Goal: Task Accomplishment & Management: Use online tool/utility

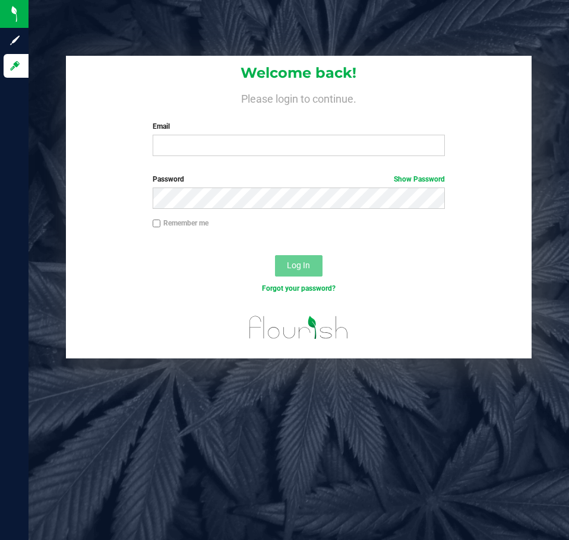
click at [193, 129] on label "Email" at bounding box center [299, 126] width 292 height 11
click at [193, 135] on input "Email" at bounding box center [299, 145] width 292 height 21
click at [189, 139] on input "Email" at bounding box center [299, 145] width 292 height 21
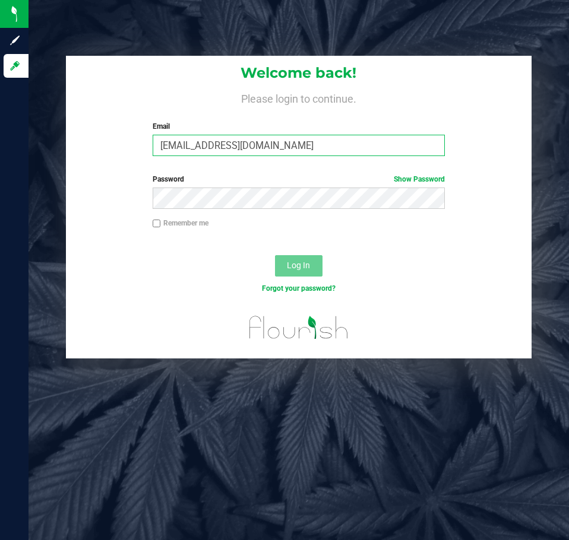
type input "aayala@liveparallel.com"
click at [210, 140] on input "aayala@liveparallel.com" at bounding box center [299, 145] width 292 height 21
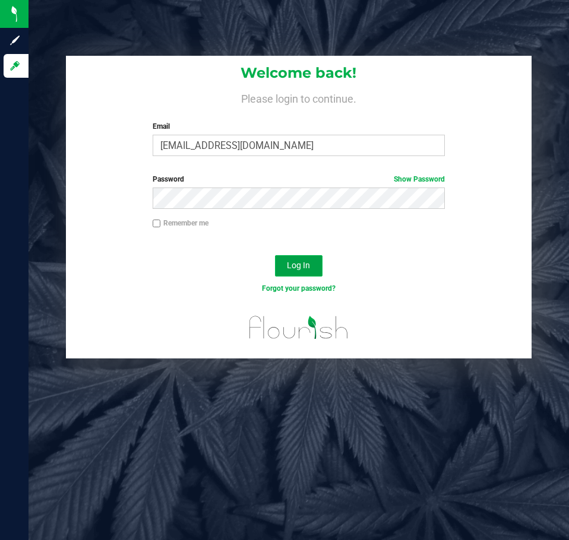
click at [288, 263] on span "Log In" at bounding box center [298, 265] width 23 height 9
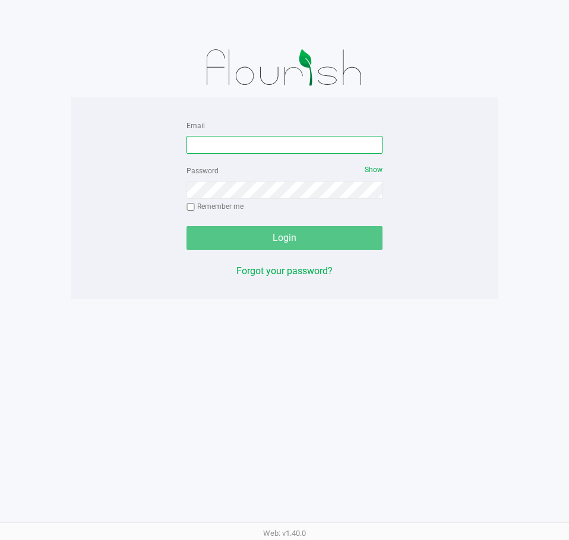
click at [214, 141] on input "Email" at bounding box center [284, 145] width 196 height 18
paste input "[EMAIL_ADDRESS][DOMAIN_NAME]"
type input "[EMAIL_ADDRESS][DOMAIN_NAME]"
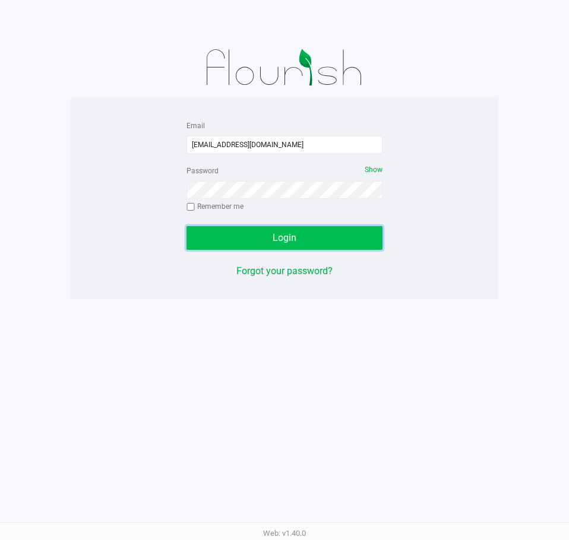
click at [320, 233] on button "Login" at bounding box center [284, 238] width 196 height 24
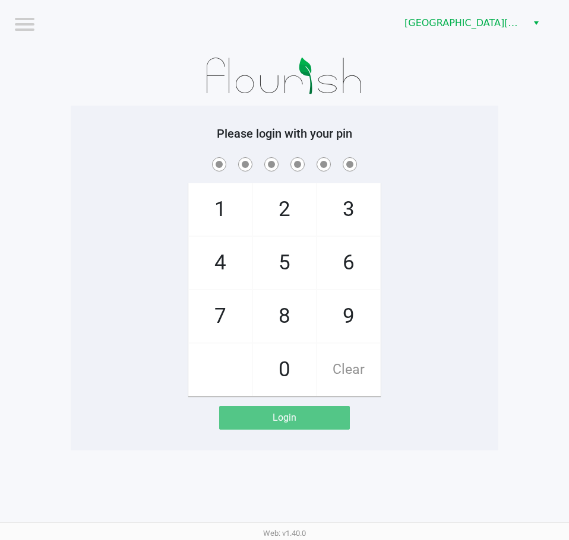
click at [428, 264] on div "1 4 7 2 5 8 0 3 6 9 Clear" at bounding box center [284, 276] width 427 height 242
checkbox input "true"
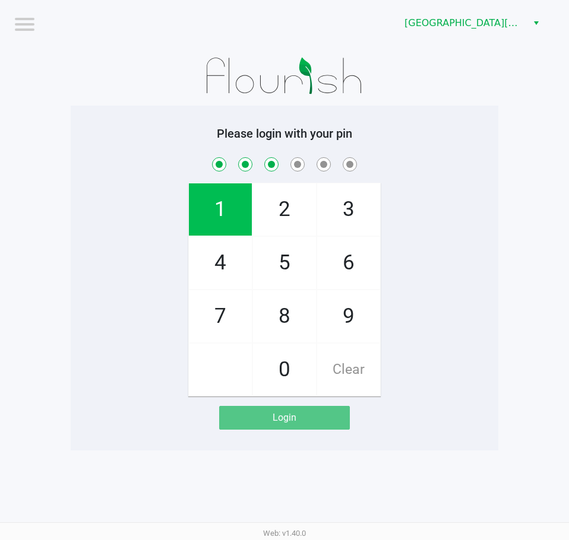
checkbox input "true"
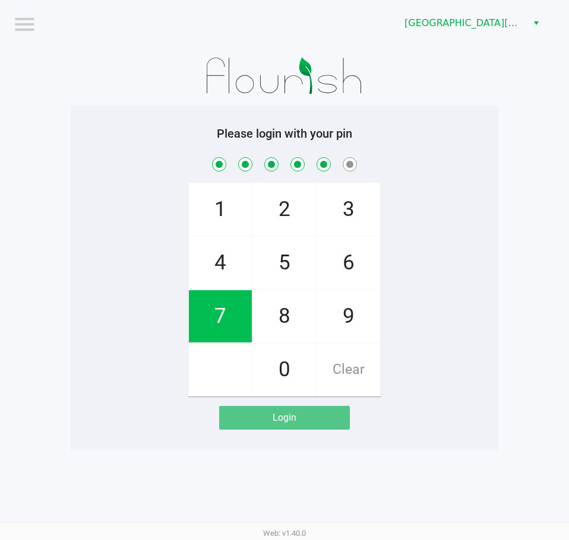
checkbox input "true"
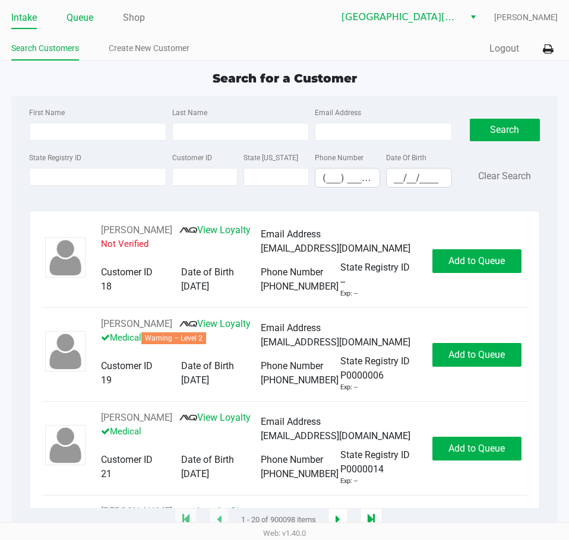
click at [85, 21] on link "Queue" at bounding box center [79, 17] width 27 height 17
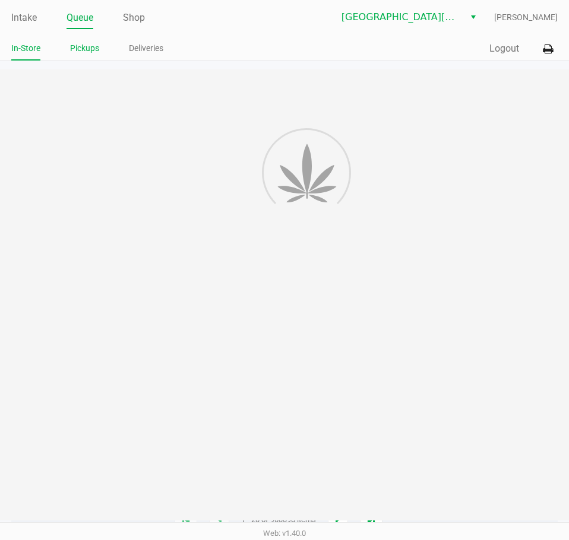
click at [80, 46] on link "Pickups" at bounding box center [84, 48] width 29 height 15
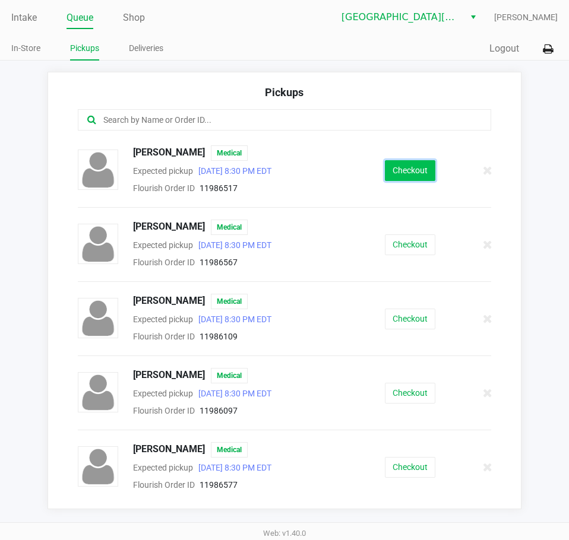
click at [398, 176] on button "Checkout" at bounding box center [410, 170] width 50 height 21
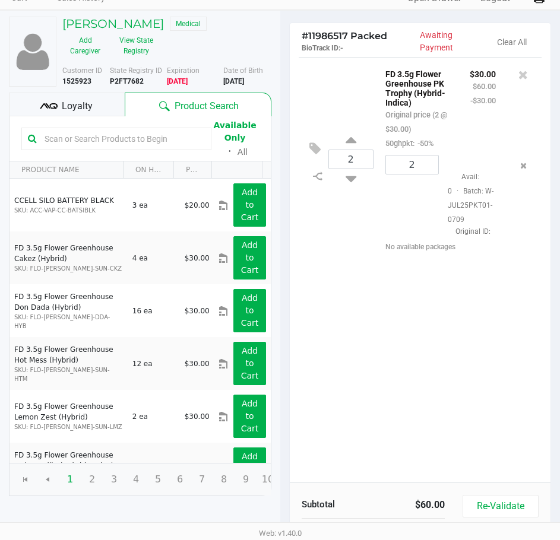
scroll to position [151, 0]
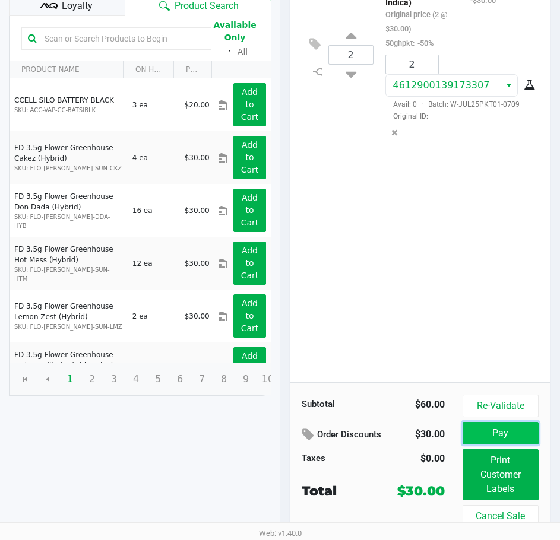
click at [509, 436] on button "Pay" at bounding box center [500, 433] width 76 height 23
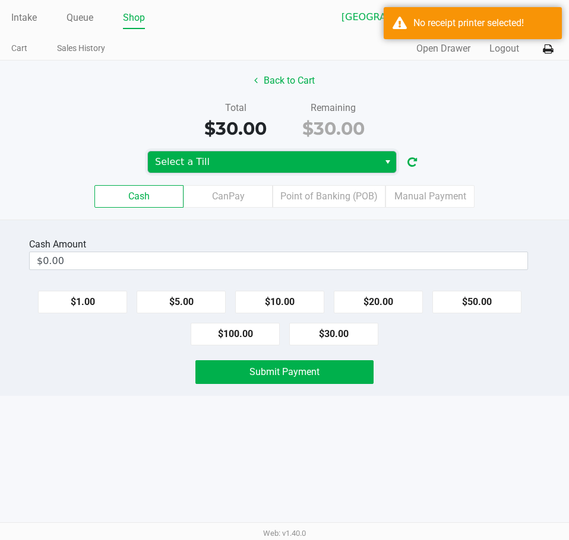
click at [255, 157] on span "Select a Till" at bounding box center [263, 162] width 217 height 14
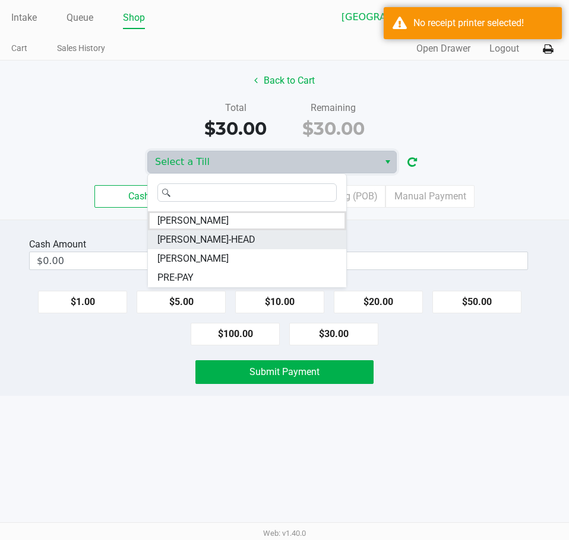
click at [208, 242] on span "EDITH-HEAD" at bounding box center [206, 240] width 98 height 14
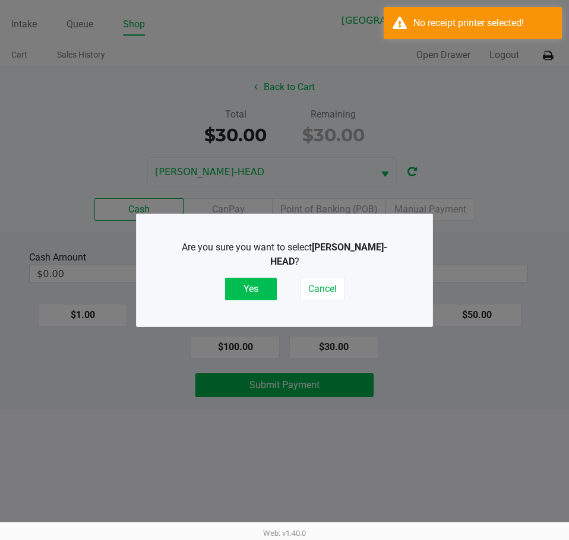
click at [243, 280] on button "Yes" at bounding box center [251, 289] width 52 height 23
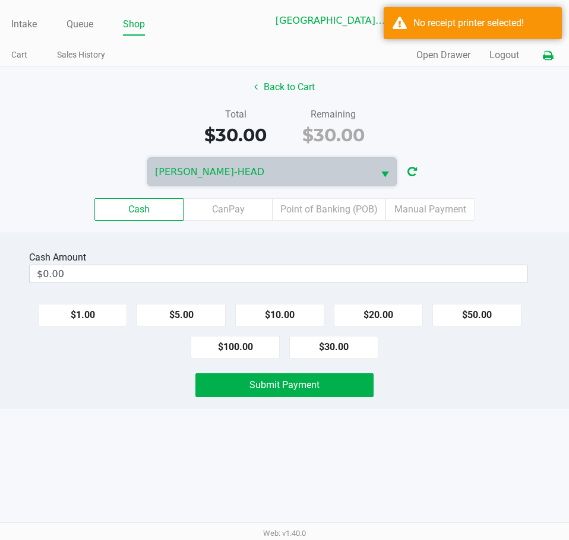
click at [549, 56] on icon at bounding box center [548, 56] width 10 height 8
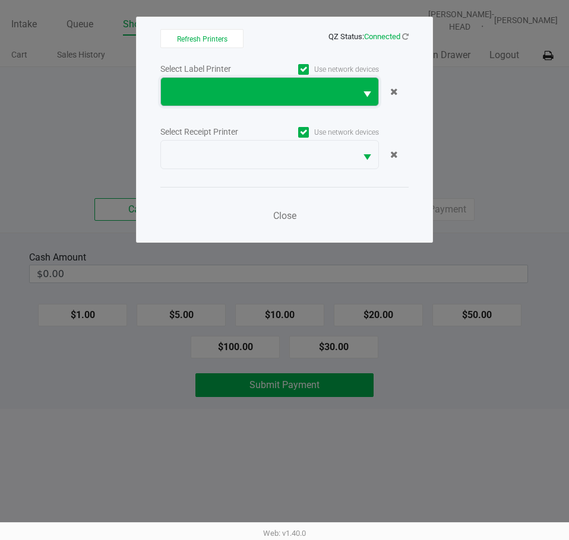
click at [240, 99] on span at bounding box center [258, 92] width 195 height 28
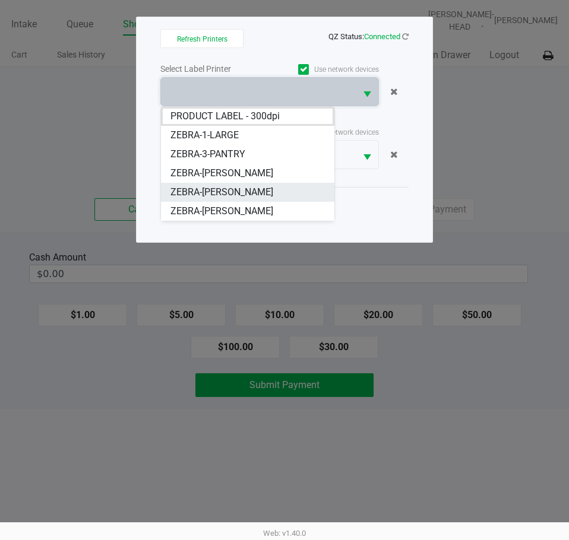
click at [211, 193] on span "ZEBRA-EDITH-MAHIER" at bounding box center [221, 192] width 103 height 14
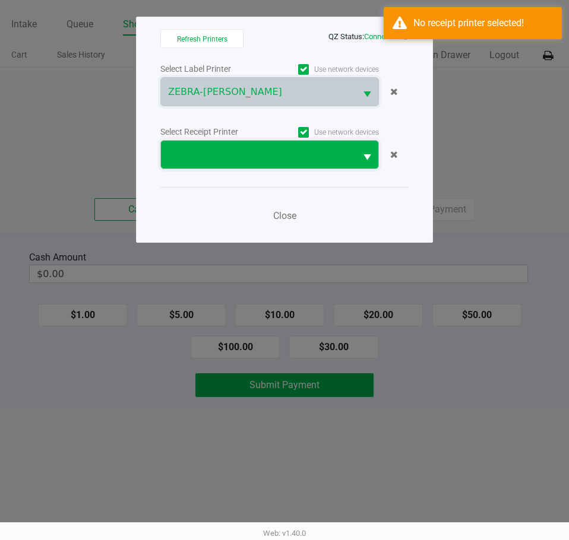
click at [226, 160] on span at bounding box center [258, 155] width 180 height 14
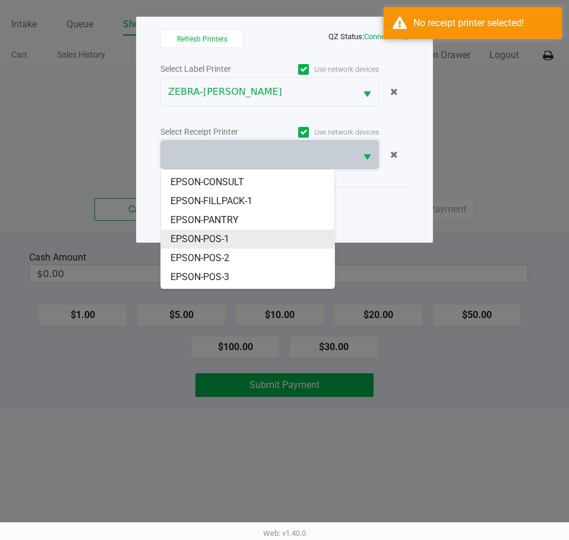
scroll to position [52, 0]
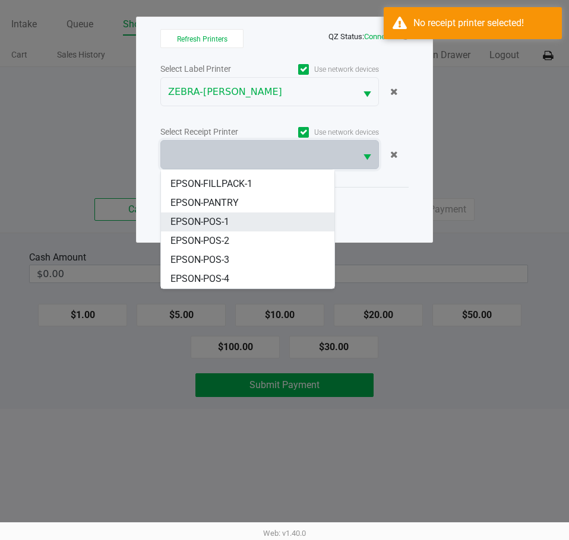
click at [211, 259] on span "EPSON-POS-3" at bounding box center [199, 260] width 59 height 14
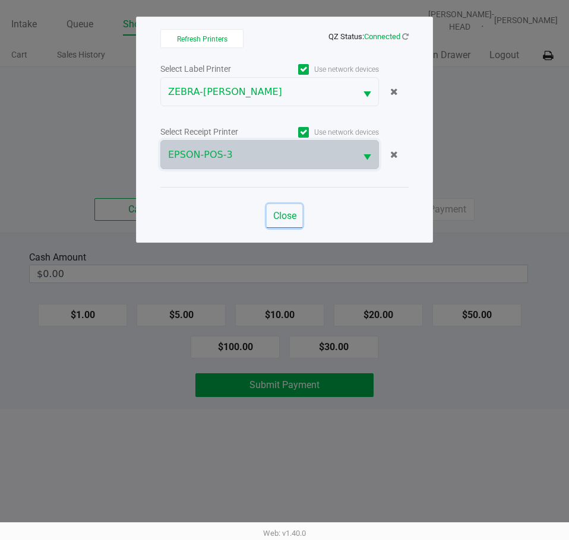
click at [281, 214] on span "Close" at bounding box center [284, 215] width 23 height 11
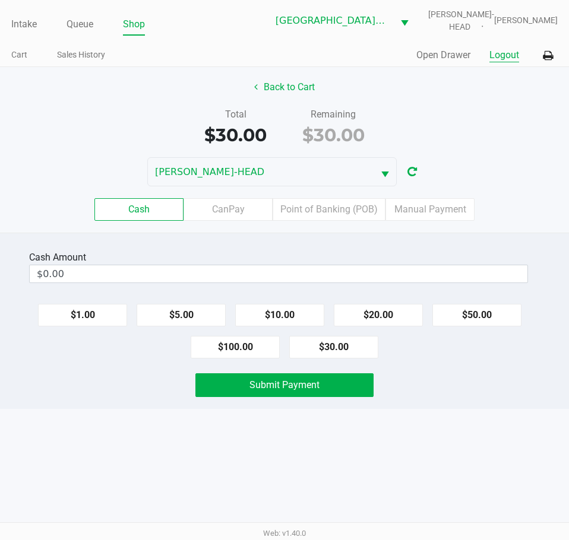
click at [501, 52] on button "Logout" at bounding box center [504, 55] width 30 height 14
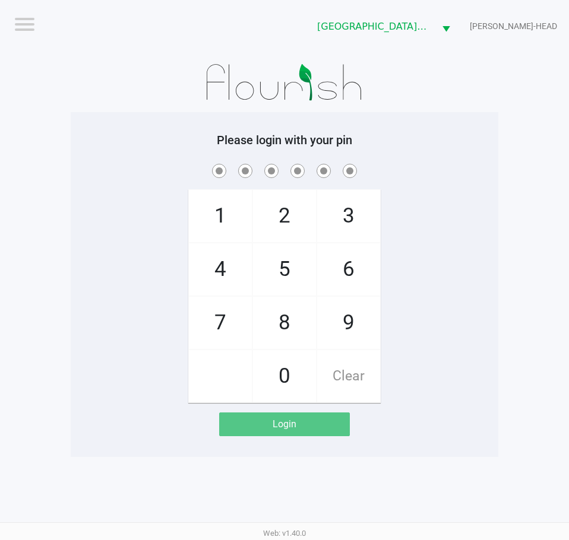
click at [355, 271] on span "6" at bounding box center [348, 269] width 63 height 52
checkbox input "true"
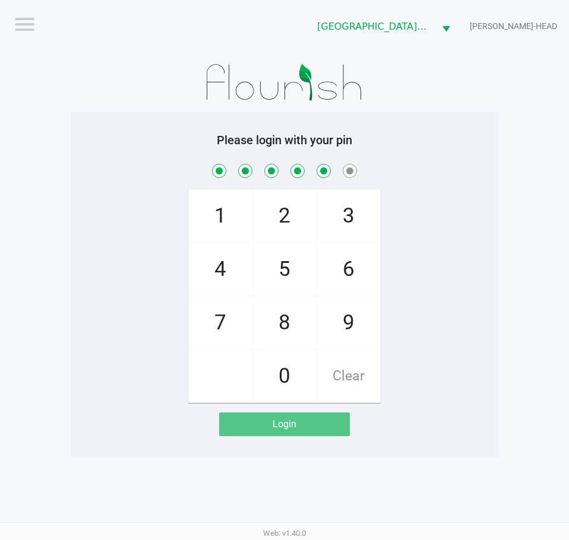
checkbox input "true"
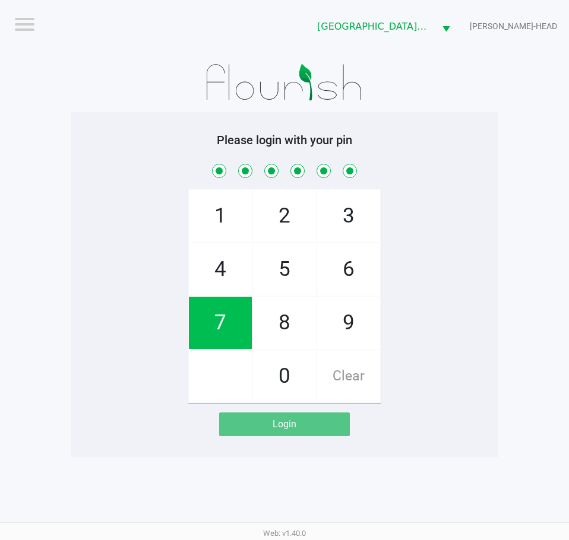
checkbox input "true"
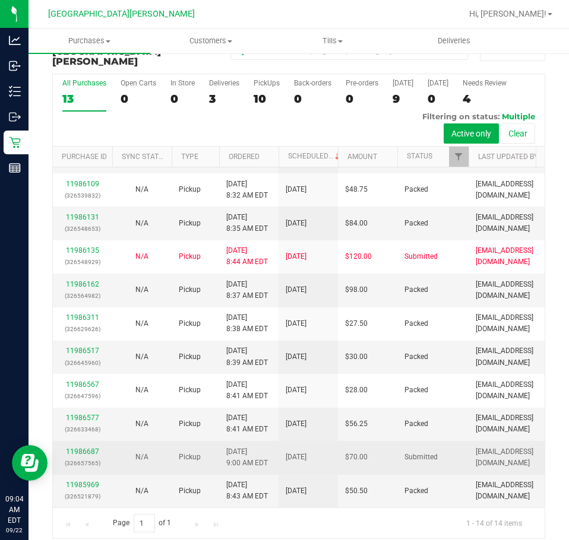
scroll to position [288, 0]
click at [91, 448] on link "11986687" at bounding box center [82, 452] width 33 height 8
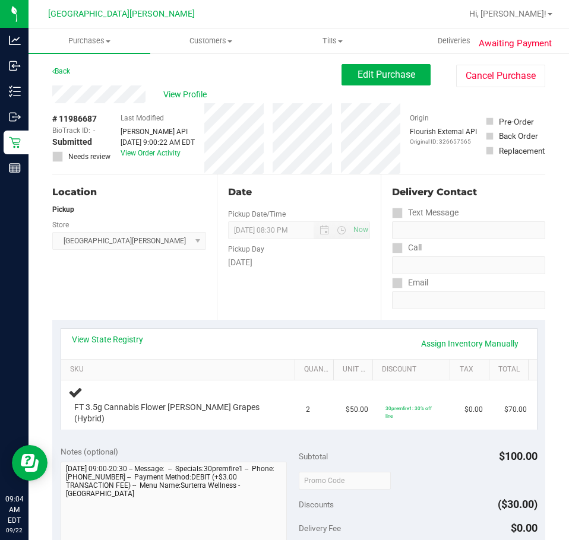
click at [70, 76] on div "Back" at bounding box center [61, 71] width 18 height 14
click at [67, 68] on link "Back" at bounding box center [61, 71] width 18 height 8
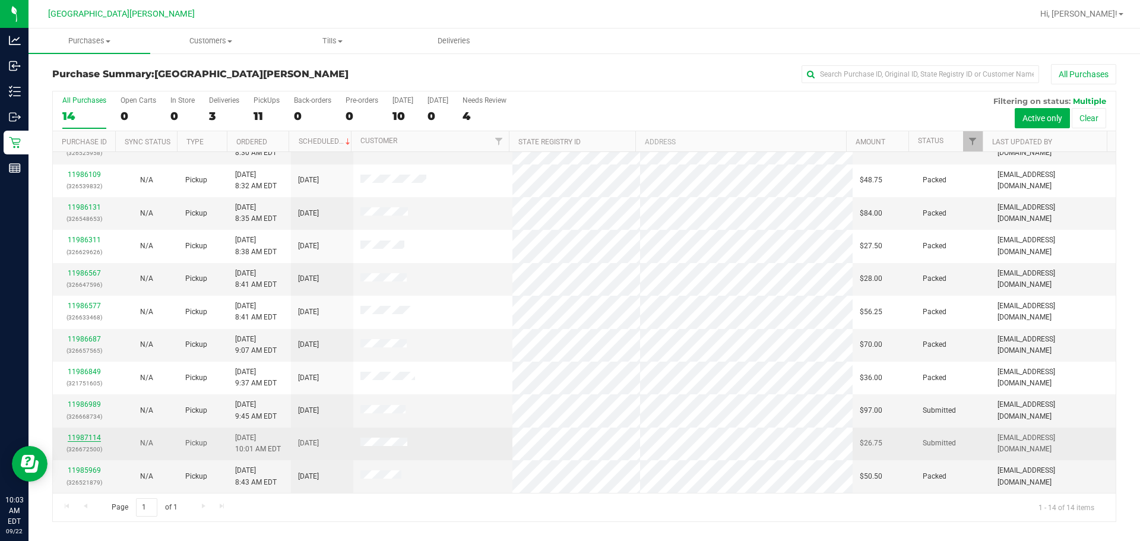
click at [80, 434] on link "11987114" at bounding box center [84, 437] width 33 height 8
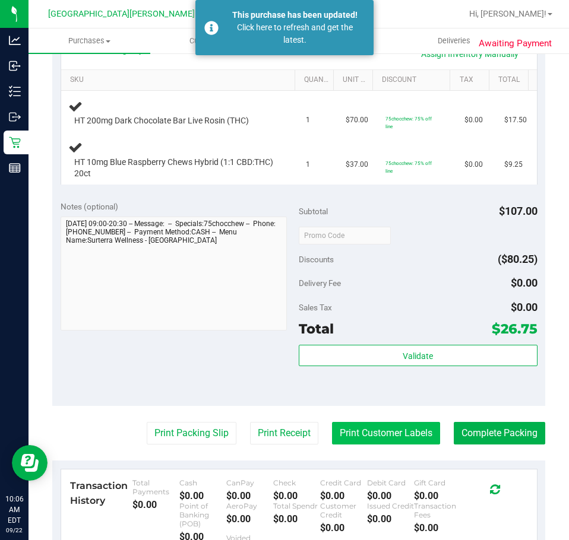
scroll to position [488, 0]
